Goal: Navigation & Orientation: Find specific page/section

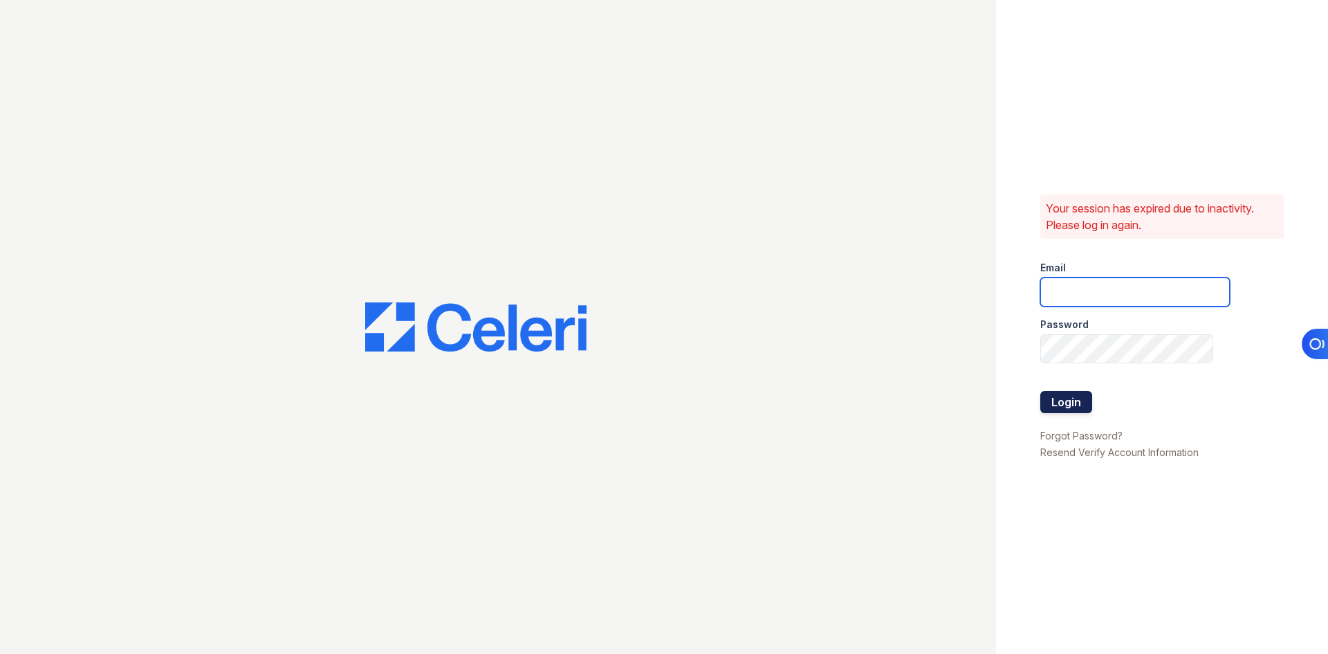
type input "[EMAIL_ADDRESS][DOMAIN_NAME]"
click at [1072, 397] on button "Login" at bounding box center [1066, 402] width 52 height 22
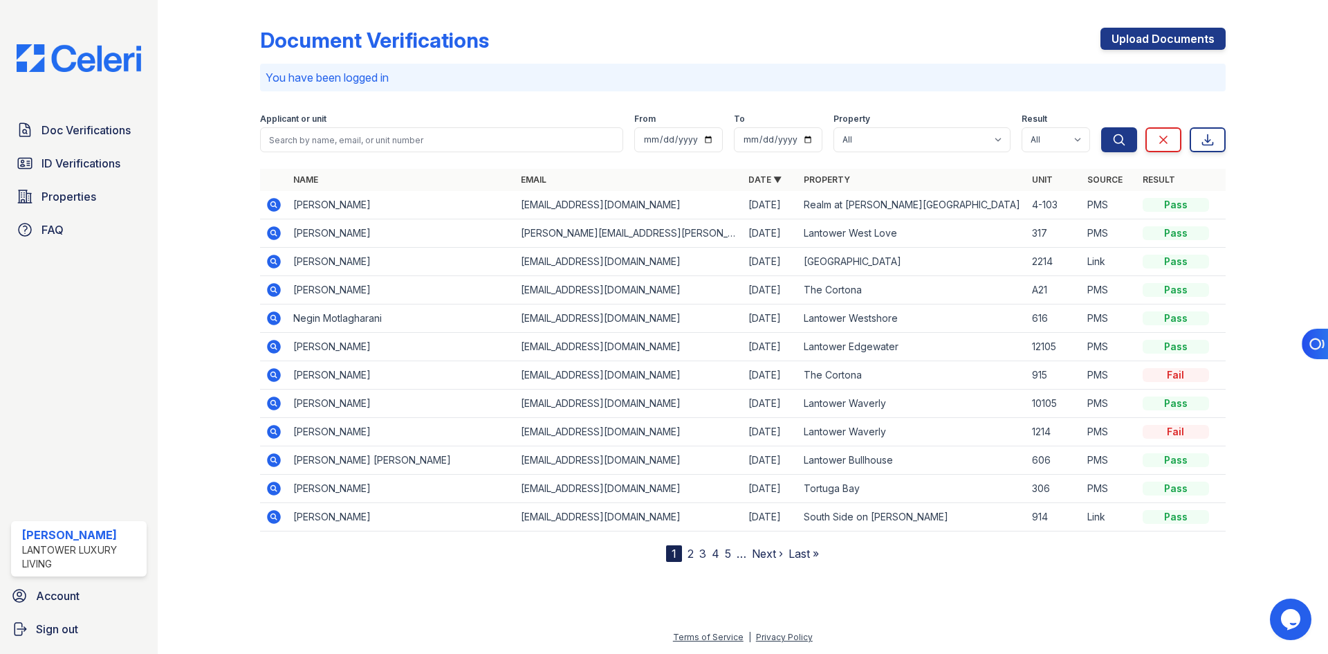
click at [686, 553] on nav "1 2 3 4 5 … Next › Last »" at bounding box center [742, 553] width 153 height 17
click at [688, 554] on link "2" at bounding box center [691, 554] width 6 height 14
